Goal: Transaction & Acquisition: Purchase product/service

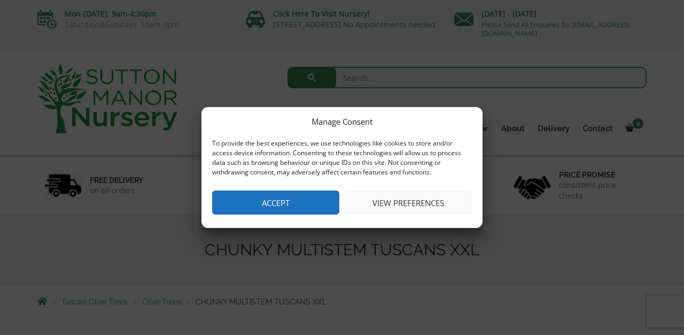
click at [319, 207] on button "Accept" at bounding box center [275, 202] width 127 height 24
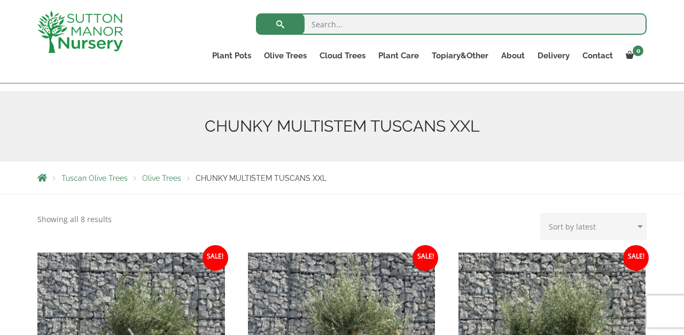
scroll to position [104, 0]
click at [160, 179] on span "Olive Trees" at bounding box center [161, 178] width 39 height 9
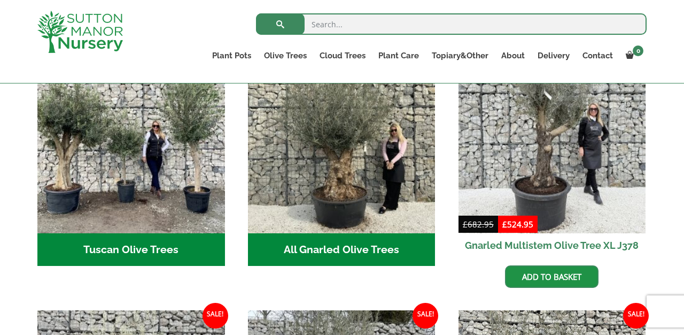
scroll to position [437, 0]
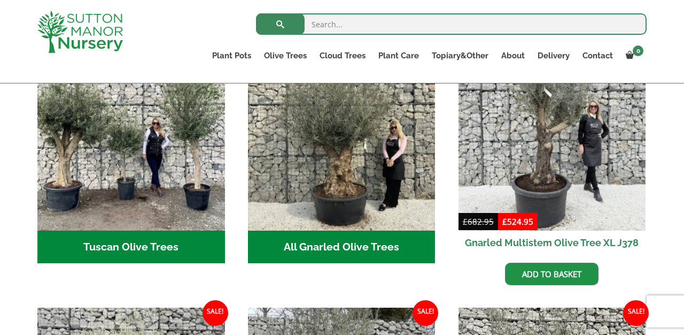
click at [331, 237] on h2 "All Gnarled Olive Trees (197)" at bounding box center [342, 246] width 188 height 33
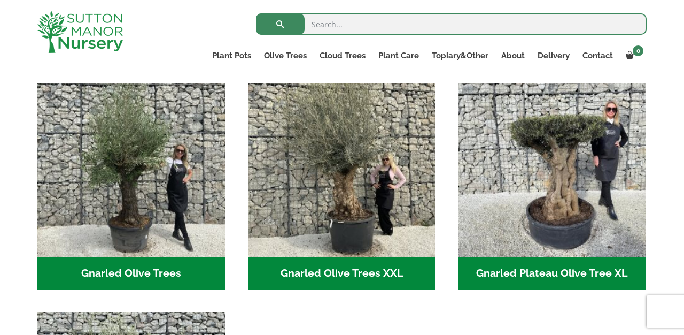
scroll to position [246, 0]
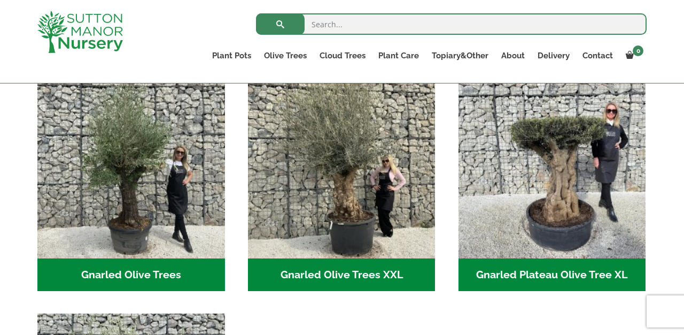
click at [134, 265] on h2 "Gnarled Olive Trees (113)" at bounding box center [131, 274] width 188 height 33
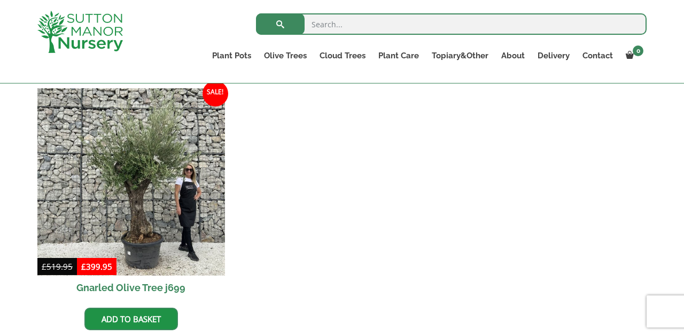
scroll to position [1333, 0]
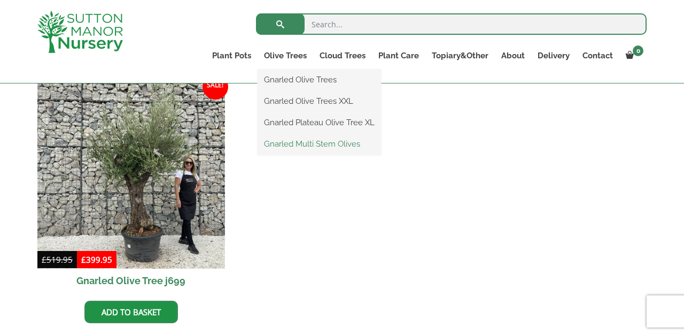
click at [305, 143] on link "Gnarled Multi Stem Olives" at bounding box center [319, 144] width 123 height 16
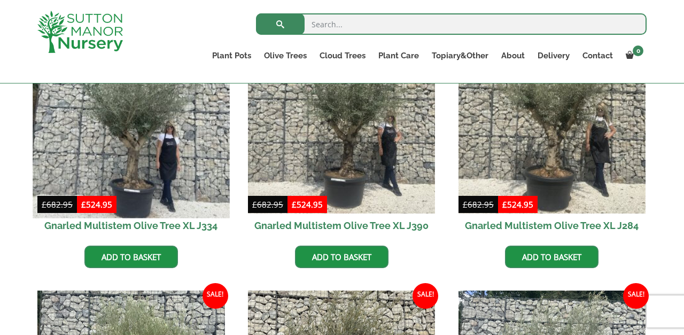
scroll to position [520, 0]
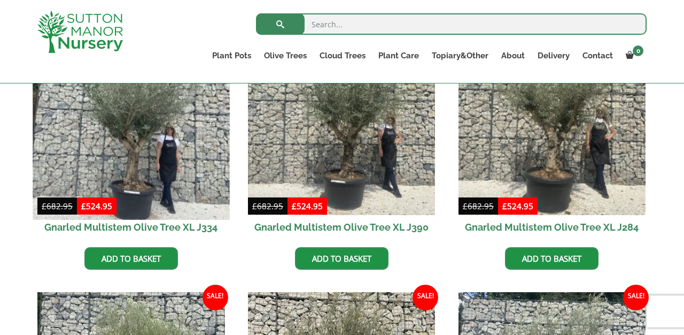
click at [158, 166] on img at bounding box center [131, 120] width 197 height 197
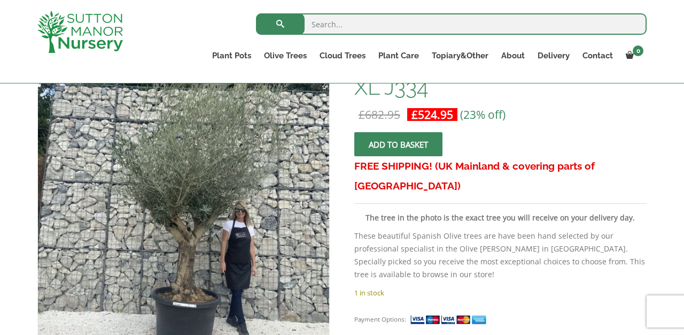
scroll to position [189, 0]
